Goal: Information Seeking & Learning: Learn about a topic

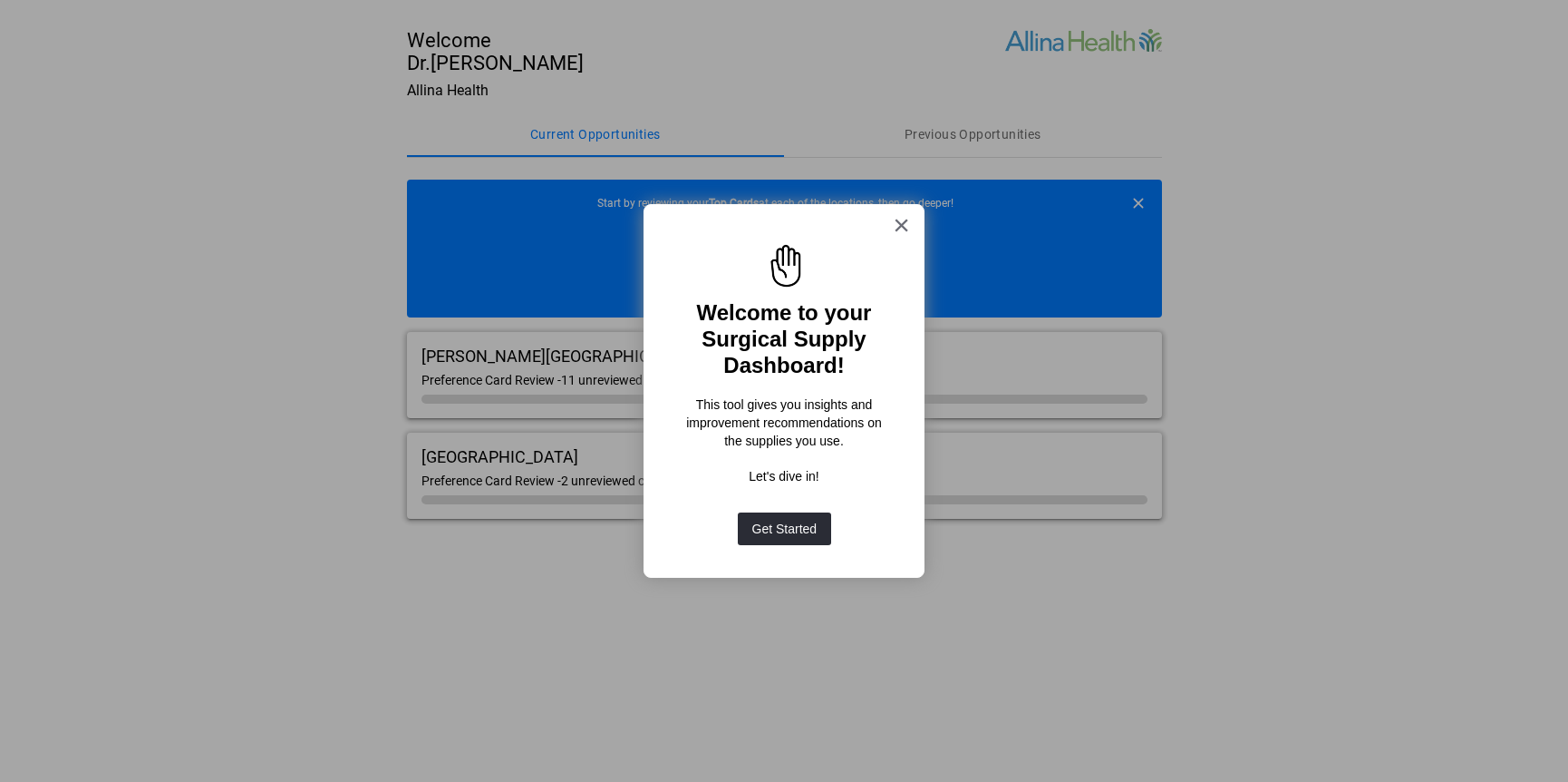
click at [884, 224] on div at bounding box center [784, 259] width 215 height 73
click at [889, 230] on div at bounding box center [784, 259] width 215 height 73
click at [898, 228] on button "×" at bounding box center [902, 225] width 17 height 29
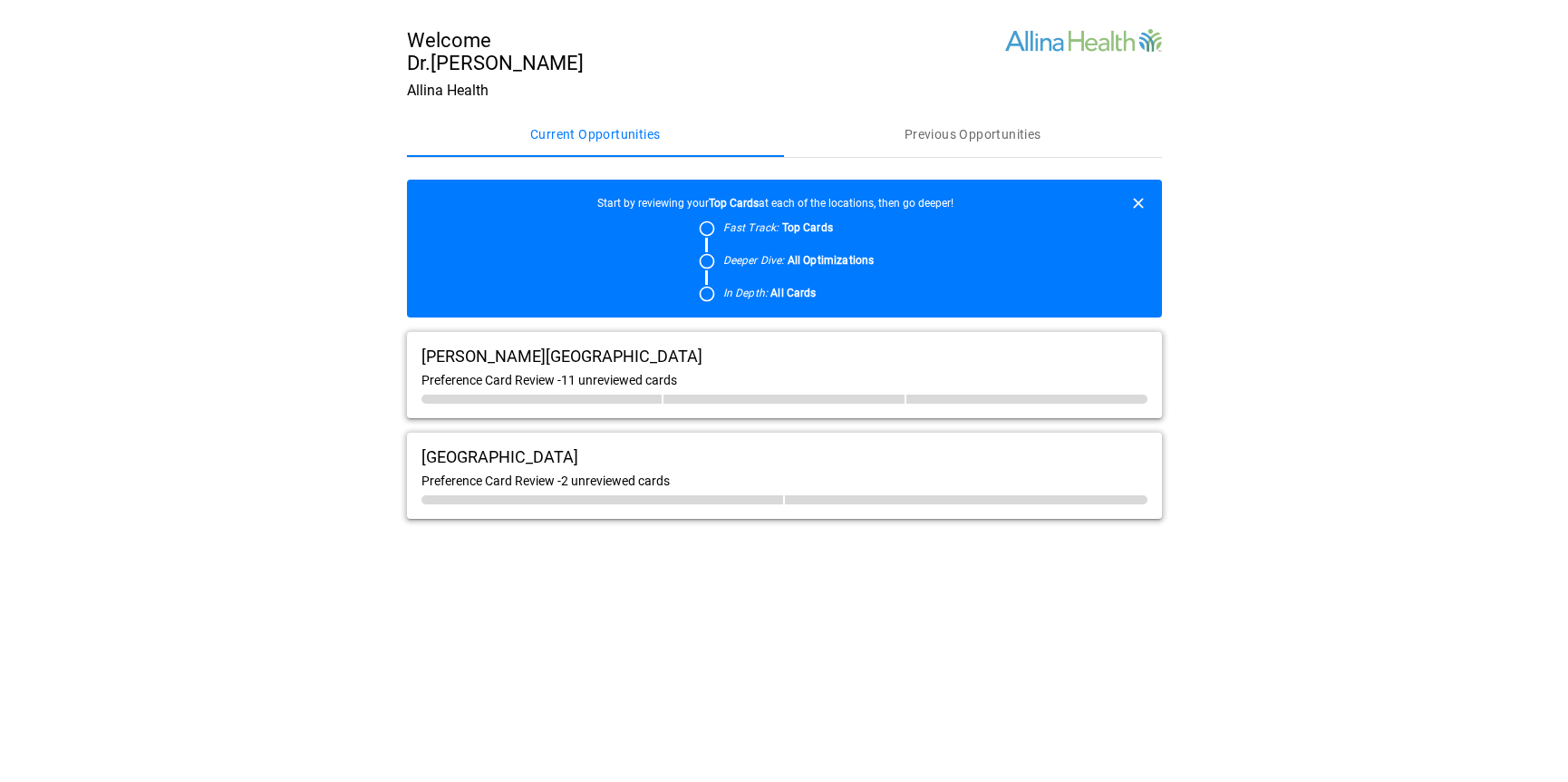
click at [842, 364] on div "[PERSON_NAME][GEOGRAPHIC_DATA]" at bounding box center [784, 356] width 726 height 19
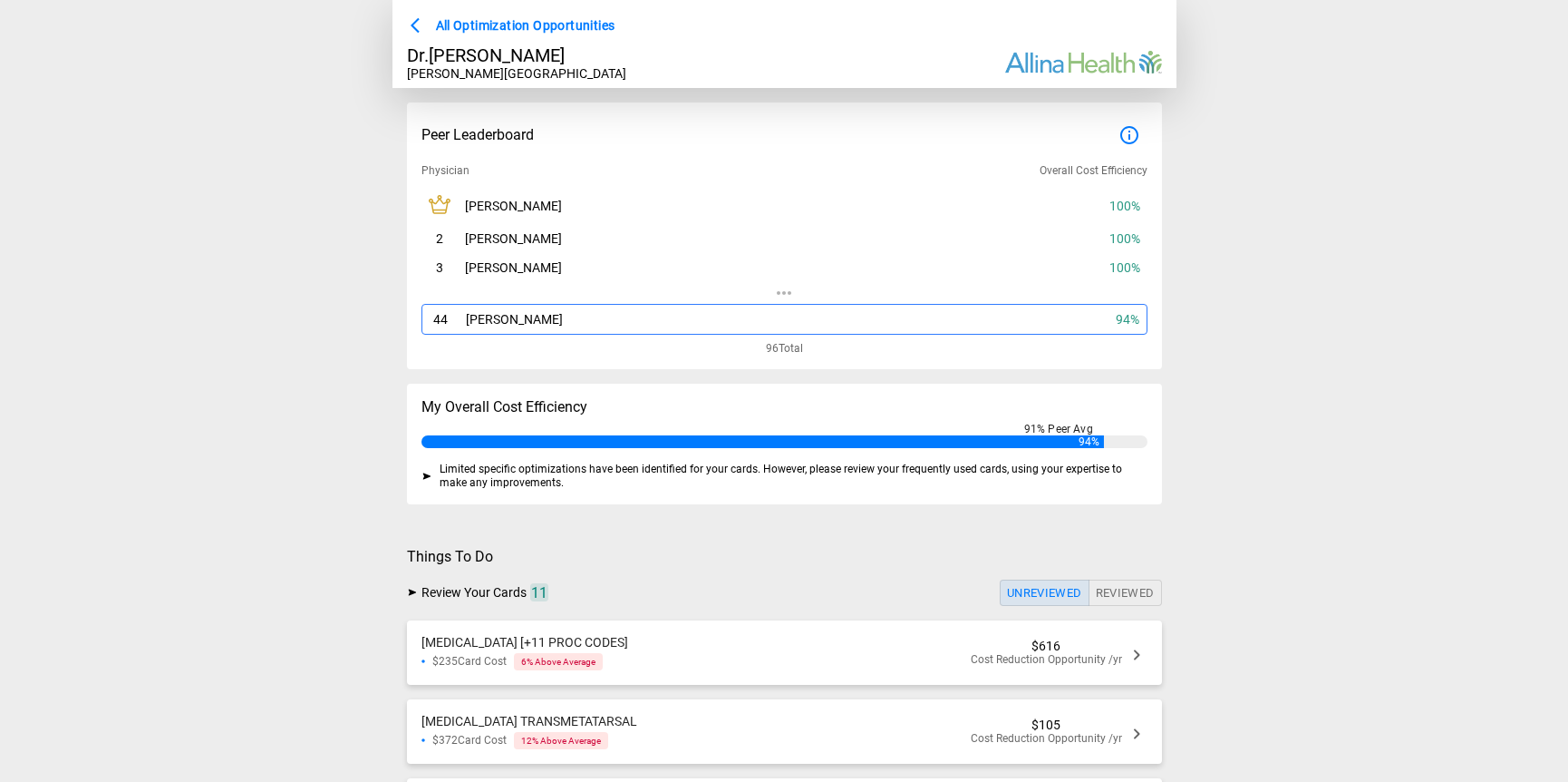
scroll to position [43, 0]
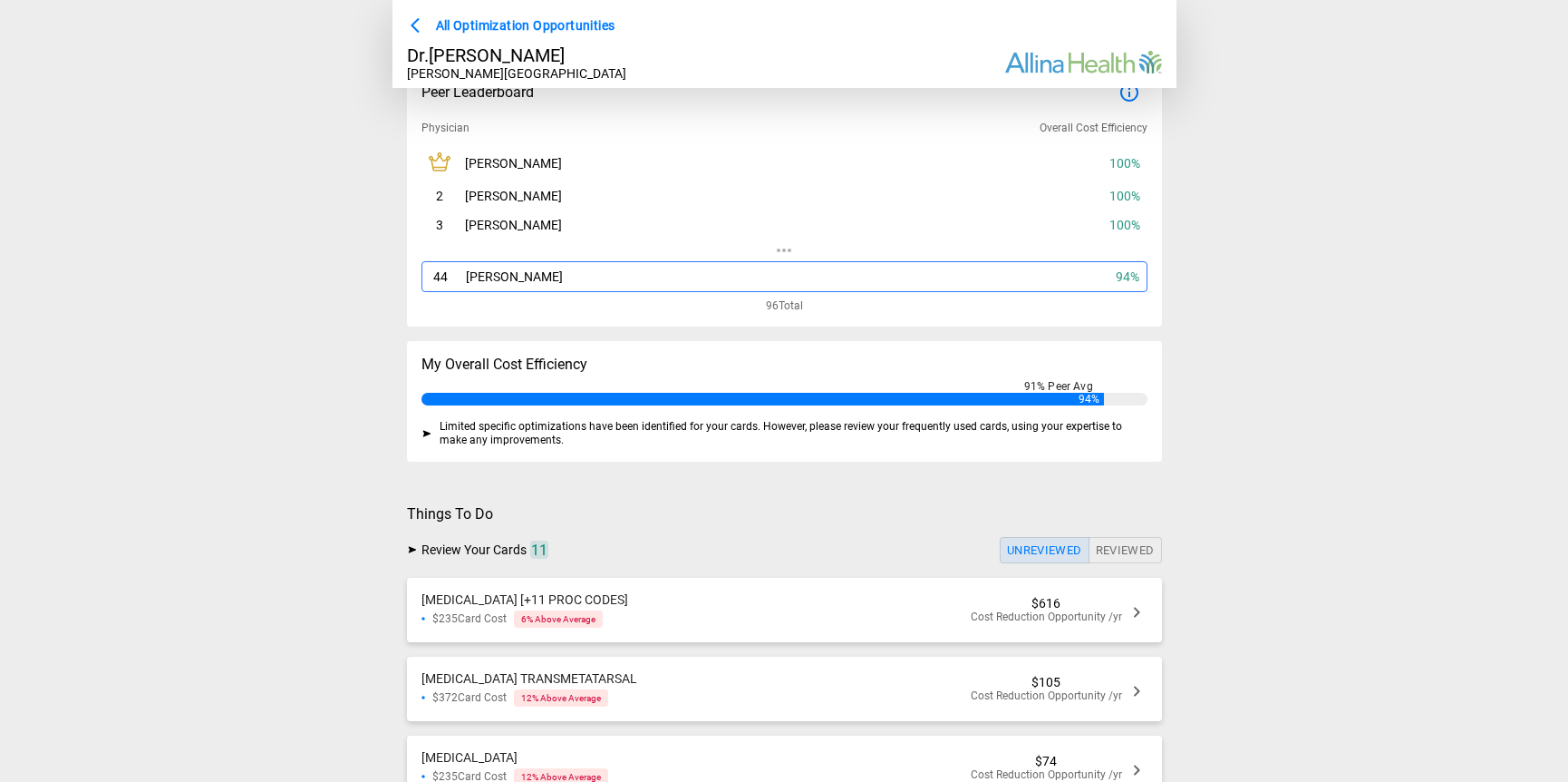
click at [758, 606] on div "[MEDICAL_DATA] [+11 PROC CODES] $235 Card Cost 6 % Above Average $616 Cost Redu…" at bounding box center [784, 609] width 755 height 64
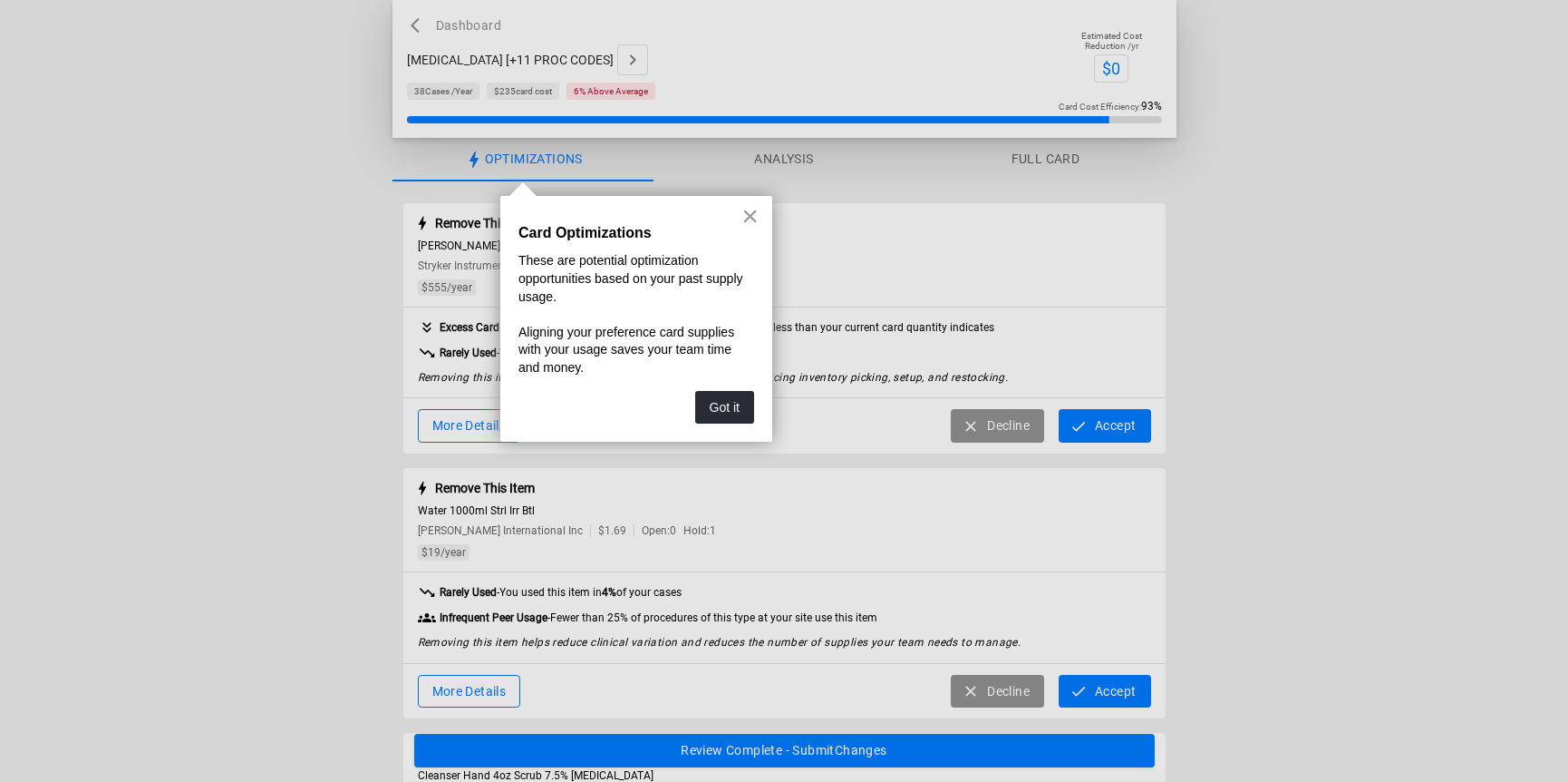
click at [749, 221] on button "×" at bounding box center [751, 216] width 17 height 29
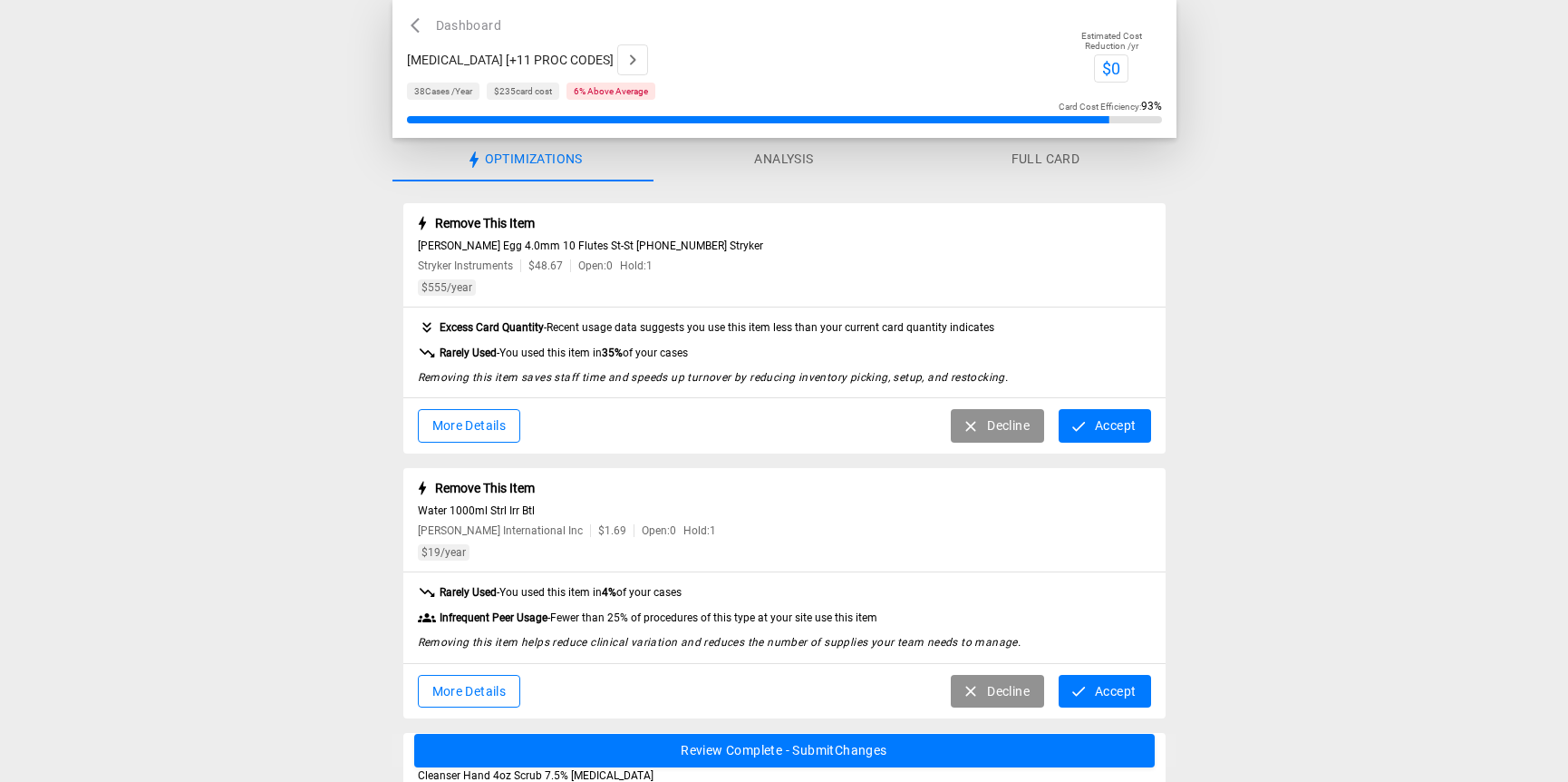
click at [798, 165] on button "Analysis" at bounding box center [784, 159] width 261 height 44
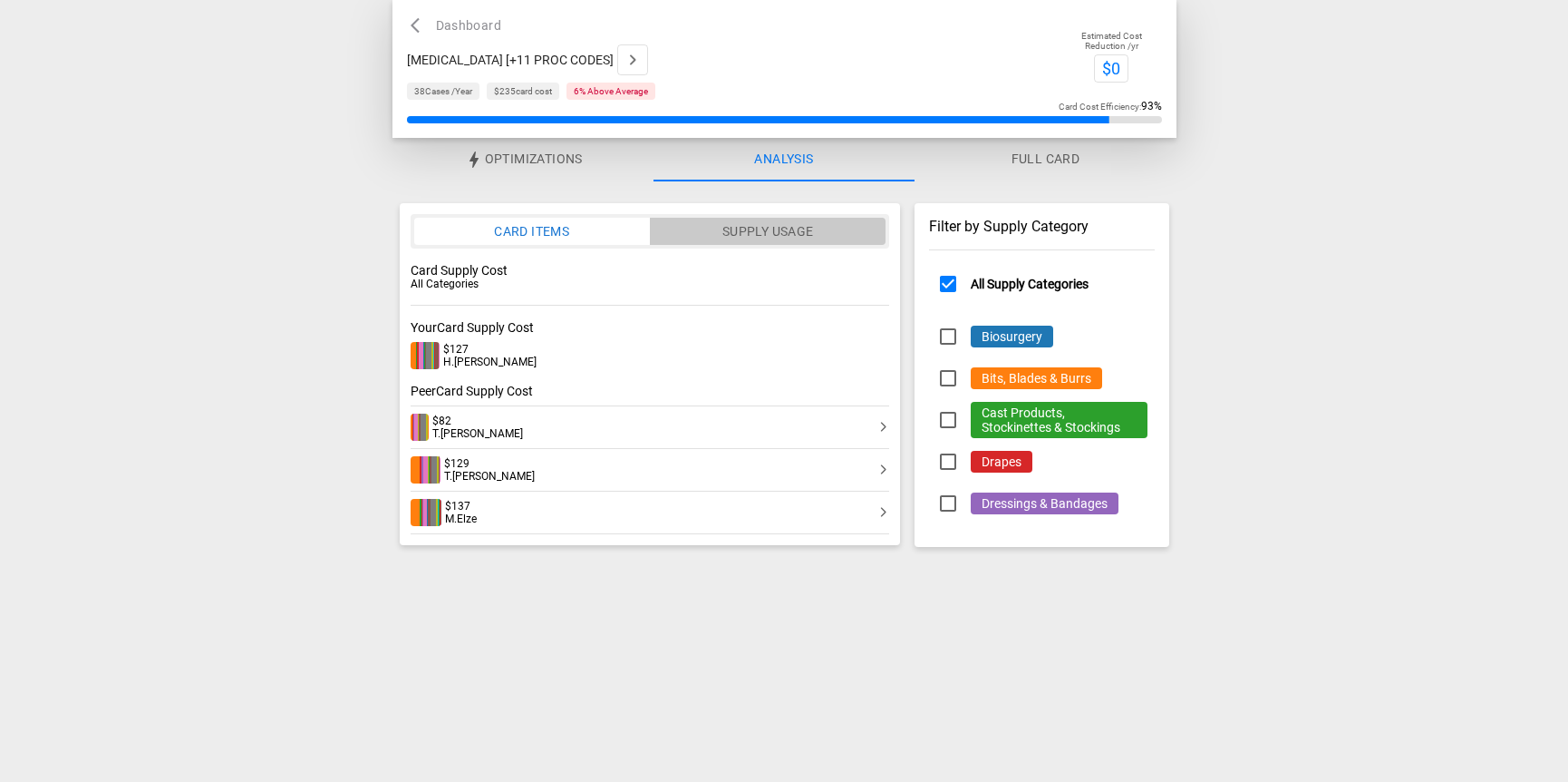
click at [810, 230] on button "Supply Usage" at bounding box center [767, 231] width 237 height 27
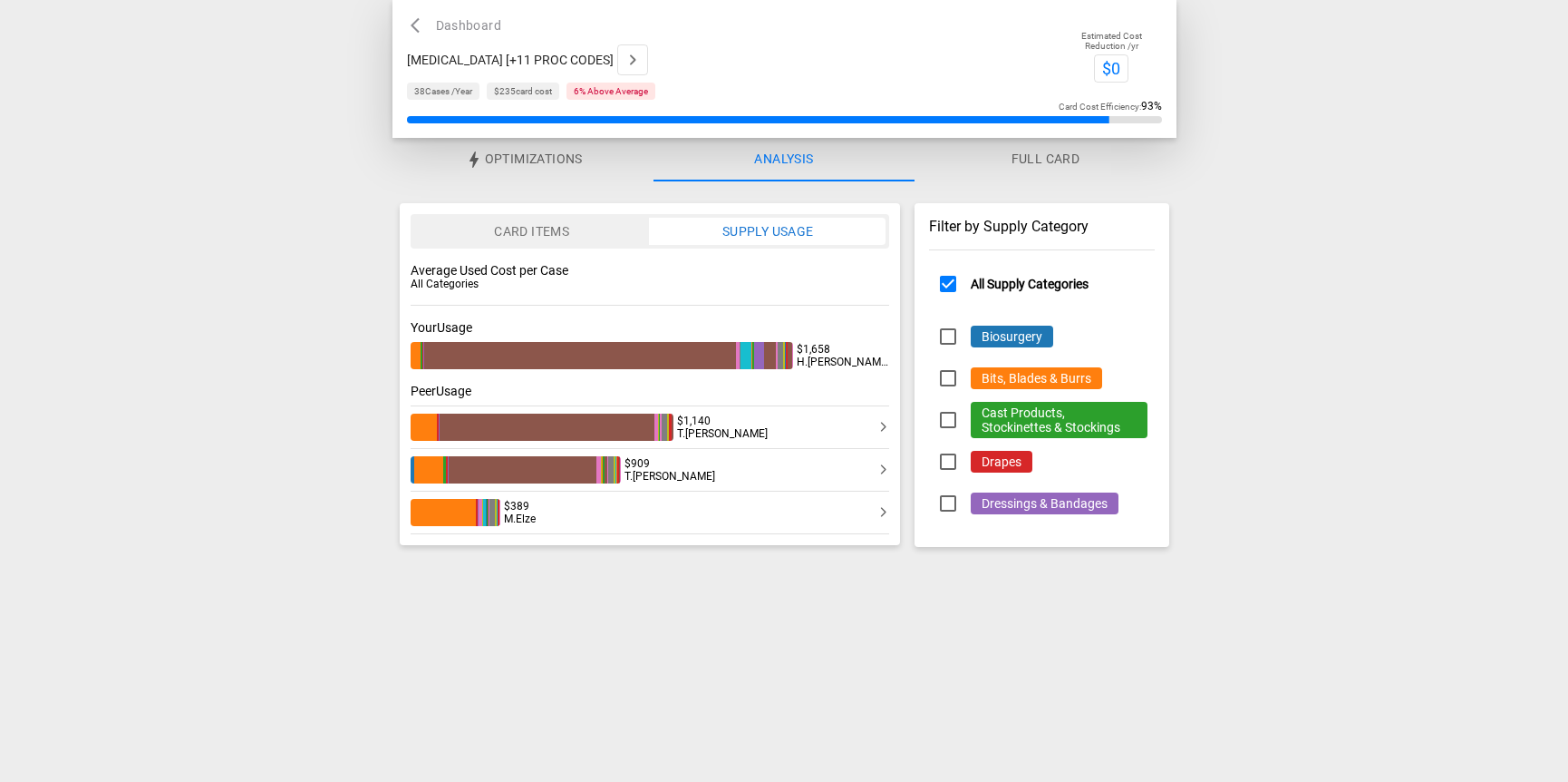
type button "supply_usage"
click at [564, 244] on button "Card Items" at bounding box center [531, 231] width 236 height 27
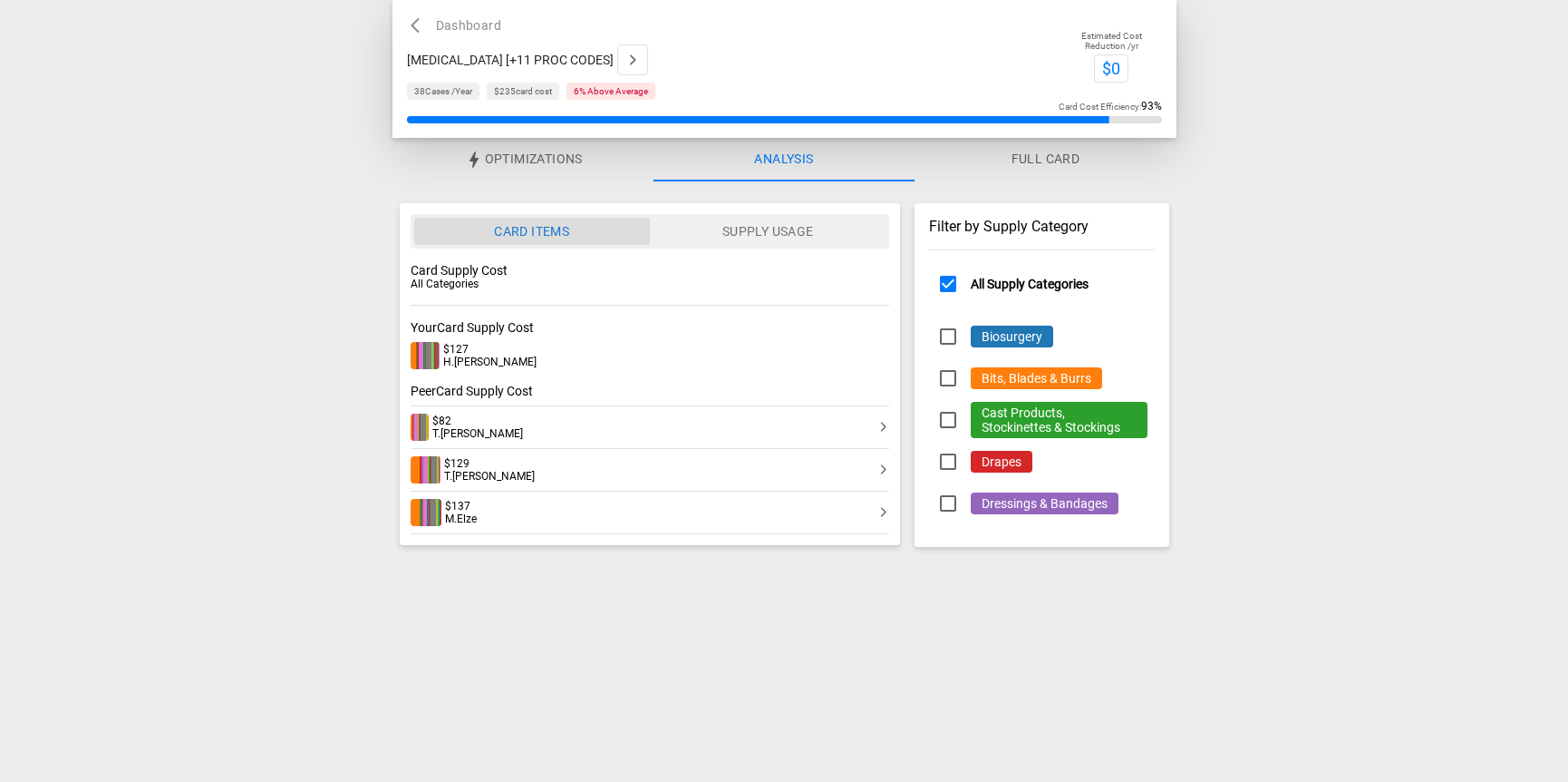
type button "card_items"
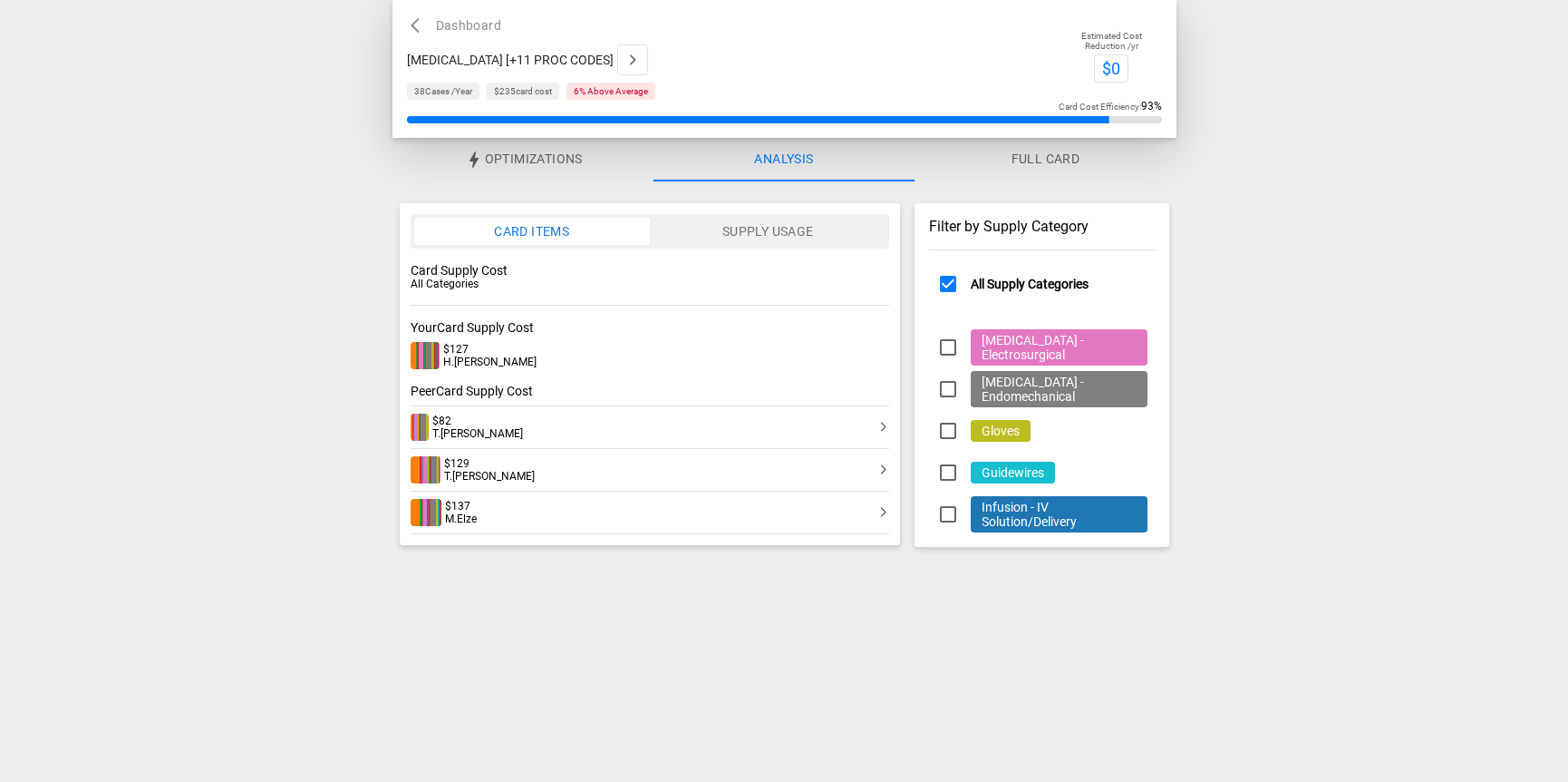
scroll to position [278, 0]
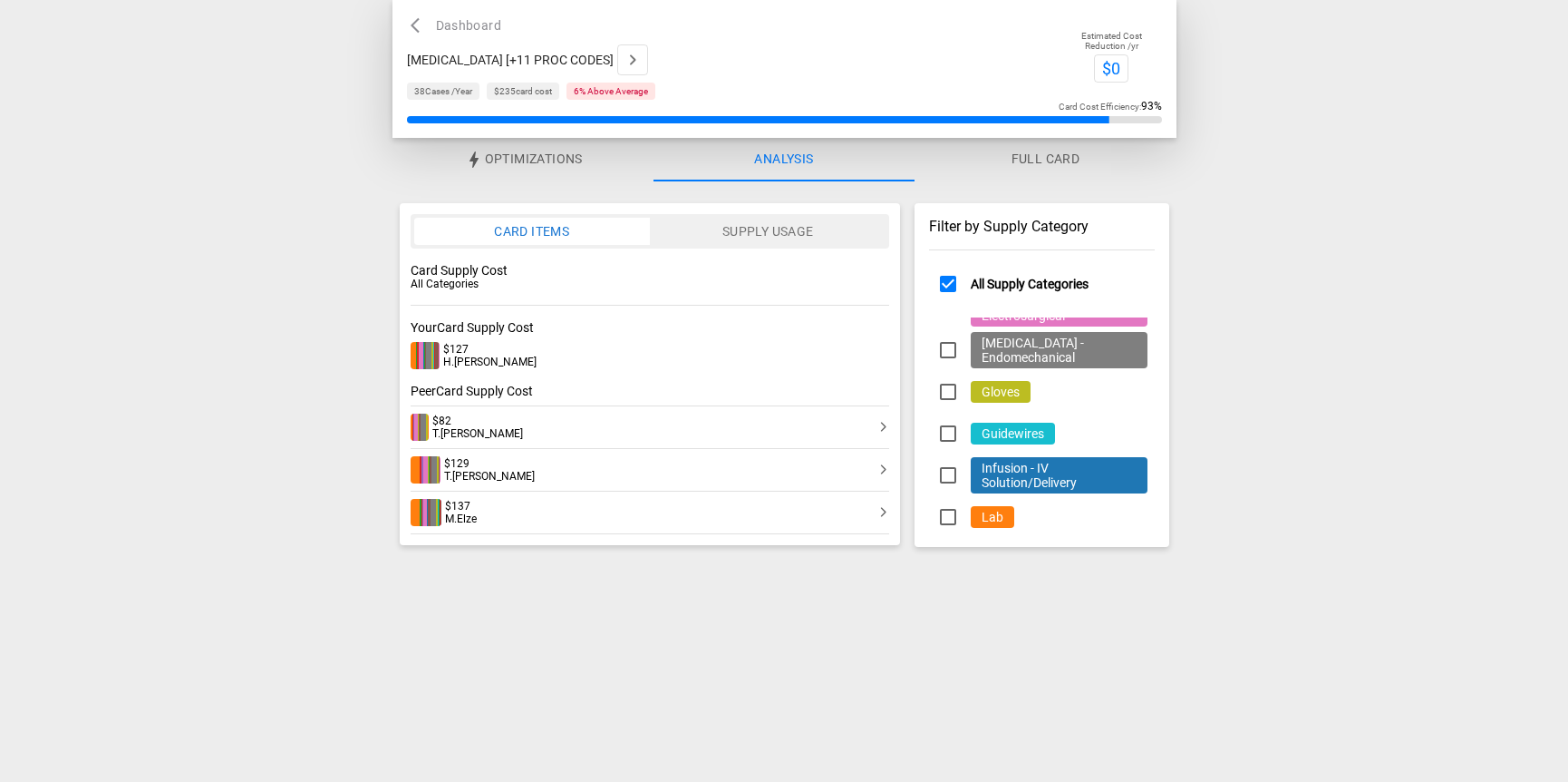
click at [851, 230] on button "Supply Usage" at bounding box center [767, 231] width 237 height 27
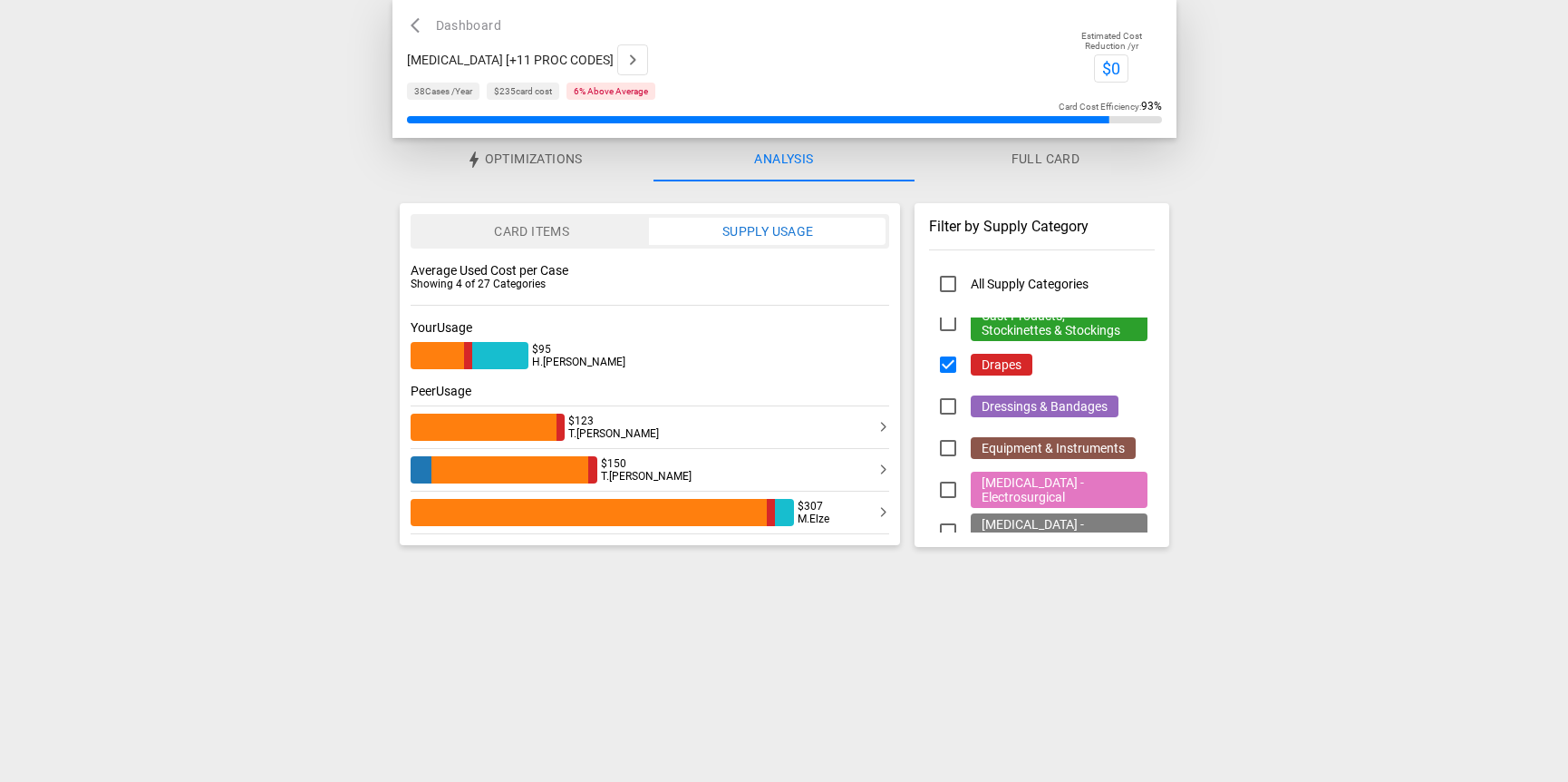
scroll to position [0, 0]
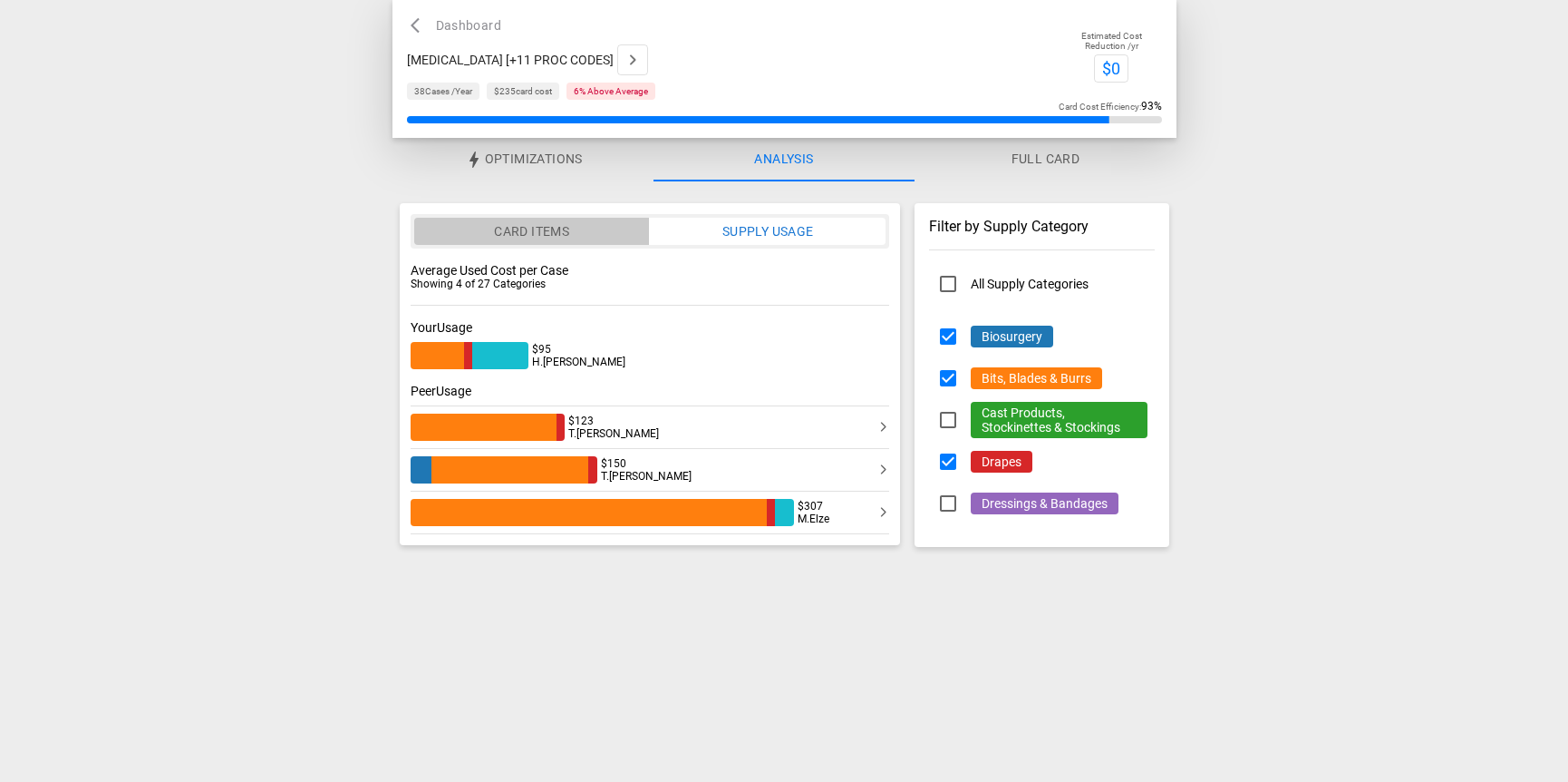
click at [567, 223] on button "Card Items" at bounding box center [531, 231] width 236 height 27
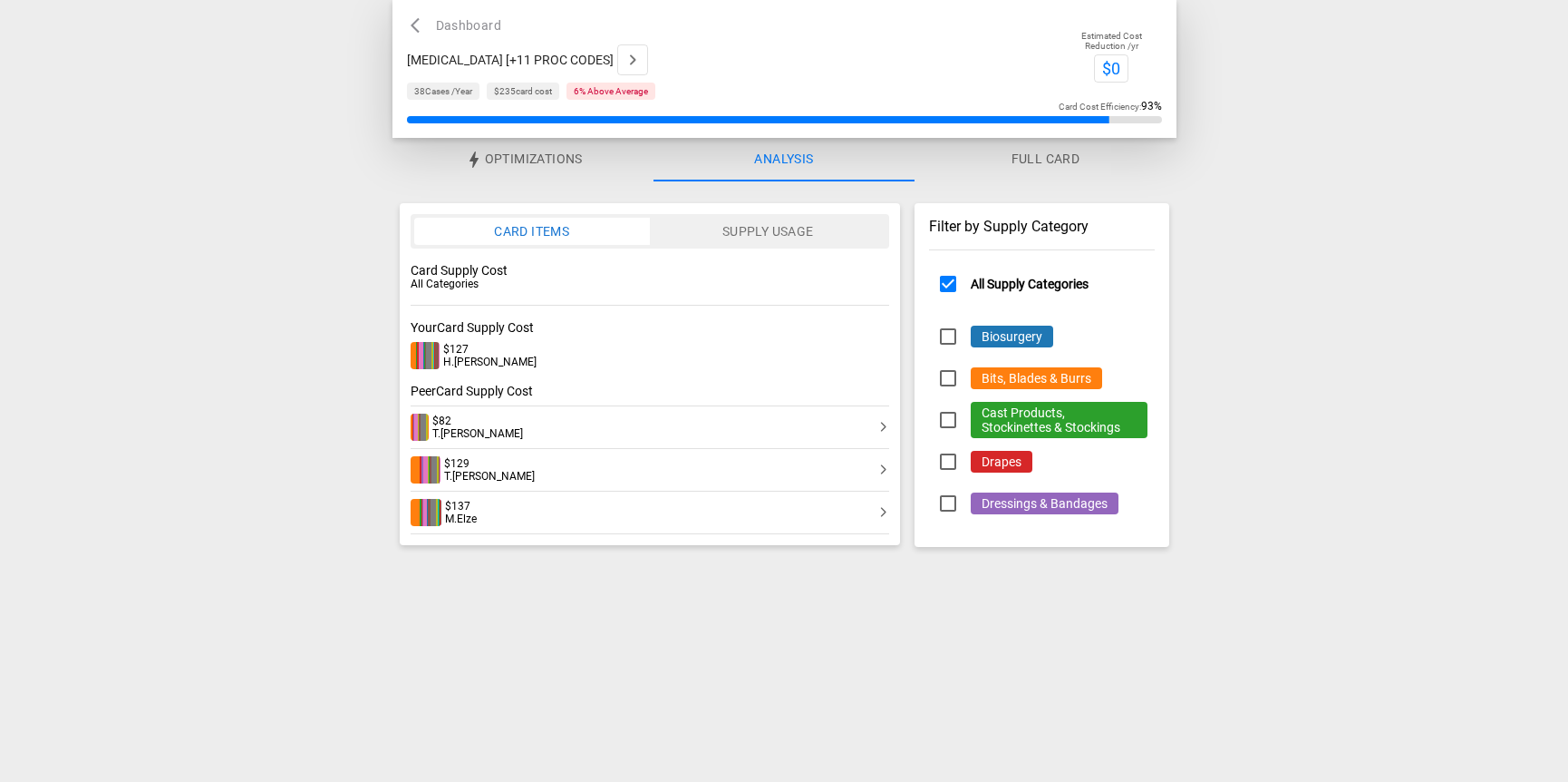
click at [593, 423] on div "$82 [PERSON_NAME]" at bounding box center [650, 427] width 480 height 27
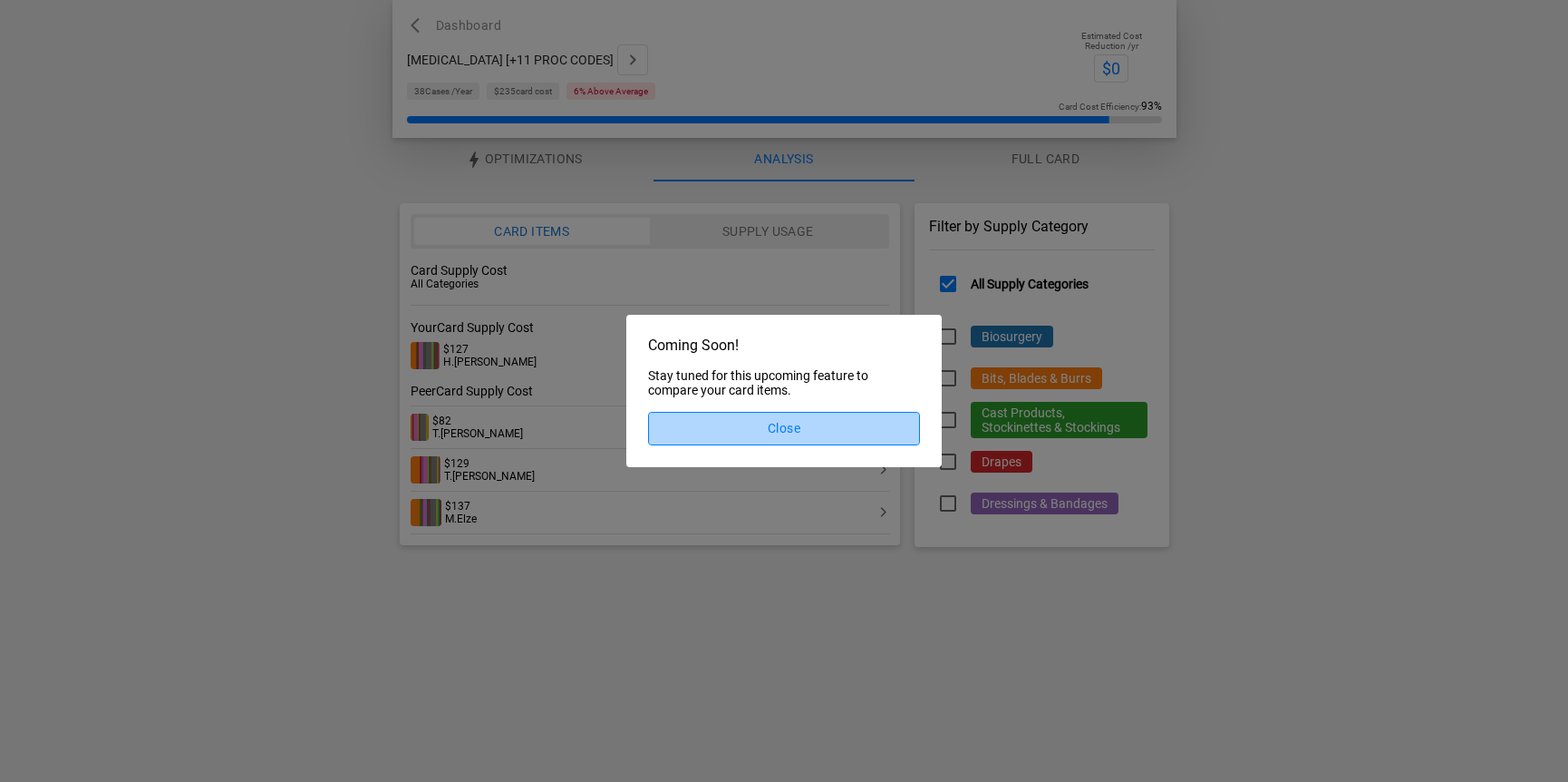
click at [734, 435] on button "Close" at bounding box center [784, 428] width 272 height 34
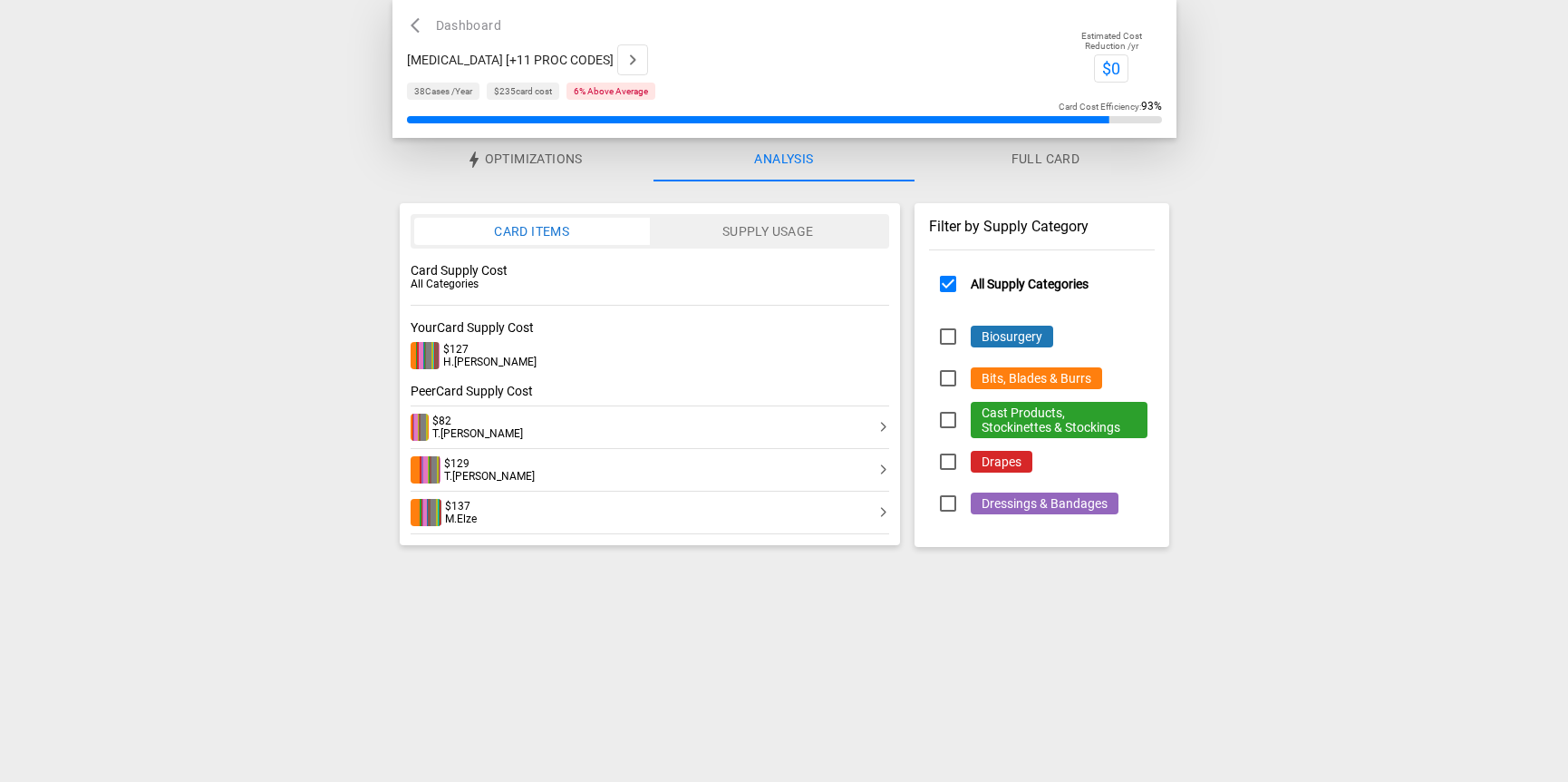
click at [760, 236] on button "Supply Usage" at bounding box center [767, 231] width 237 height 27
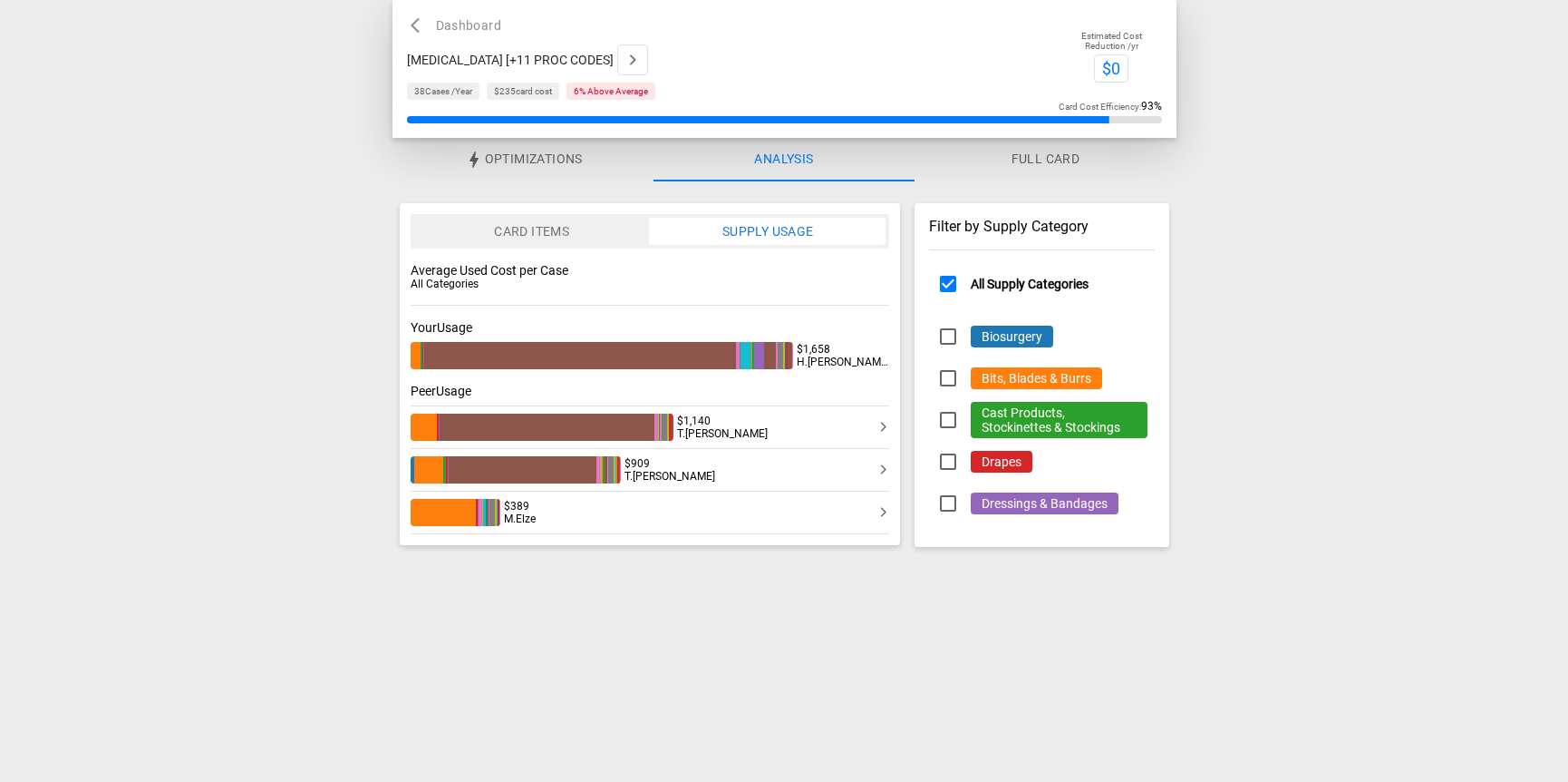
click at [767, 413] on div "Peer Usage $1,140 [PERSON_NAME] $909 [PERSON_NAME] $389 [PERSON_NAME]" at bounding box center [650, 458] width 480 height 150
click at [766, 424] on div "$1,140 [PERSON_NAME]" at bounding box center [650, 427] width 480 height 27
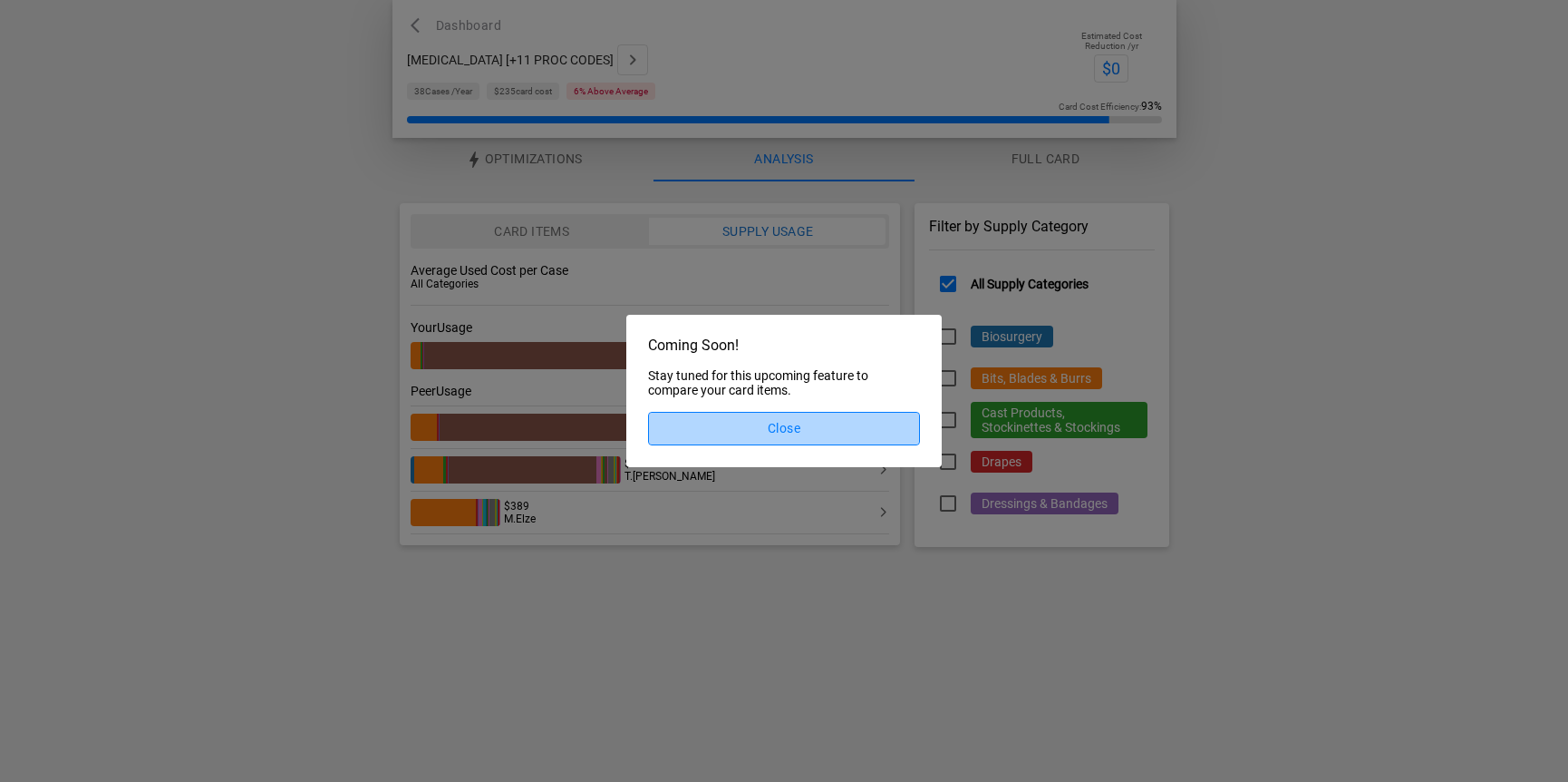
click at [814, 438] on button "Close" at bounding box center [784, 428] width 272 height 34
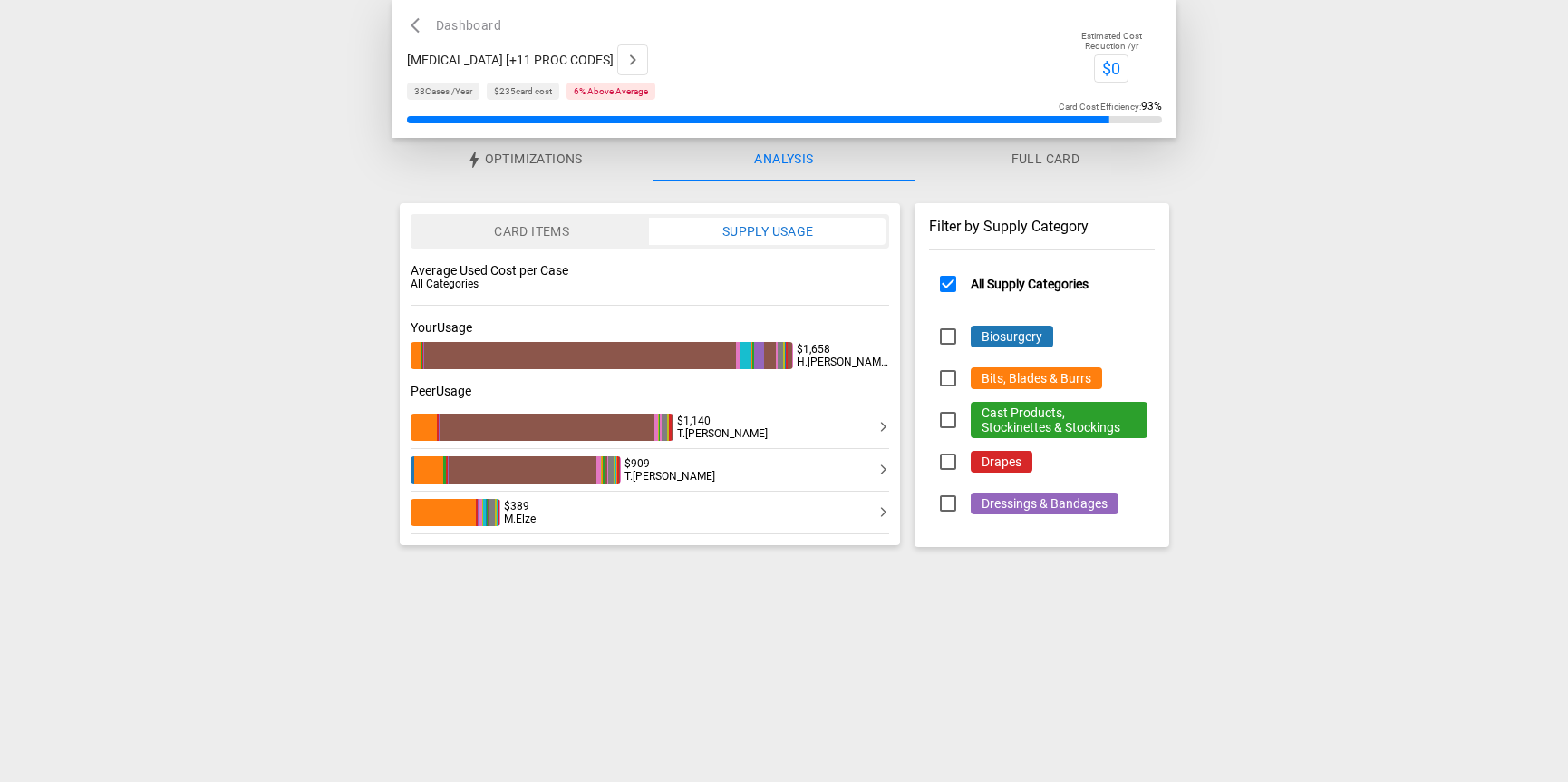
click at [808, 374] on div "Card Items Supply Usage Average Used Cost per Case All Categories Your Usage $1…" at bounding box center [650, 374] width 501 height 342
click at [595, 231] on button "Card Items" at bounding box center [531, 231] width 236 height 27
